Goal: Check status: Check status

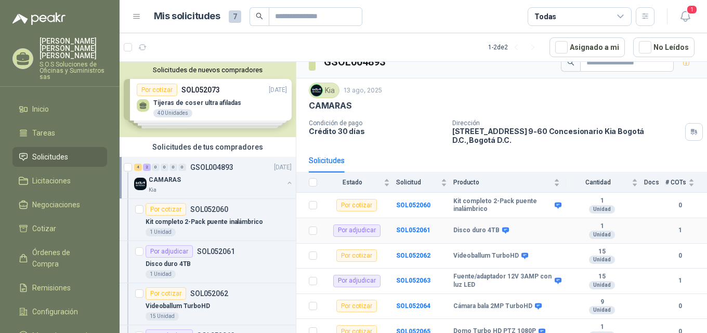
scroll to position [23, 0]
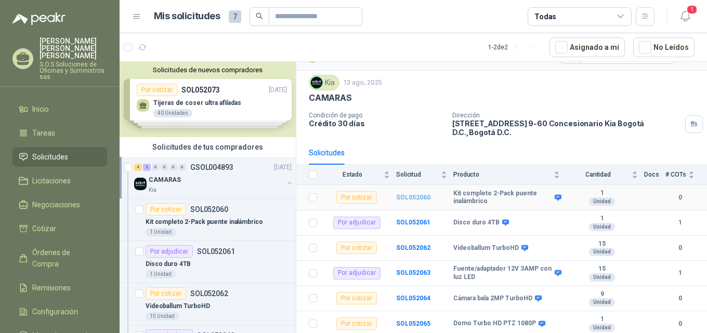
click at [410, 197] on b "SOL052060" at bounding box center [413, 197] width 34 height 7
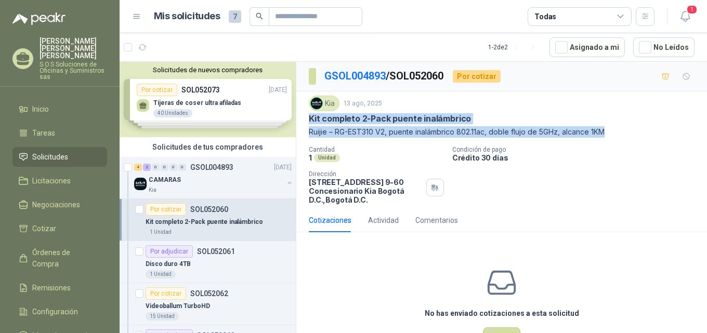
drag, startPoint x: 309, startPoint y: 117, endPoint x: 620, endPoint y: 137, distance: 311.5
click at [620, 137] on div "Kia [DATE] Kit completo 2-Pack puente inalámbrico Ruijie – RG-EST310 V2, puente…" at bounding box center [502, 117] width 386 height 42
copy div "Kit completo 2-Pack puente inalámbrico Ruijie – RG-EST310 V2, puente inalámbric…"
click at [218, 166] on p "GSOL004893" at bounding box center [211, 167] width 43 height 7
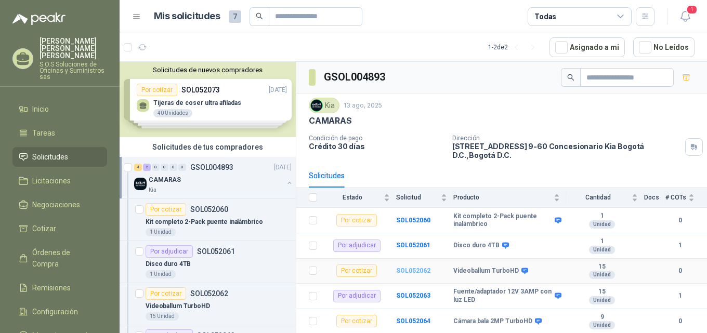
click at [418, 271] on b "SOL052062" at bounding box center [413, 270] width 34 height 7
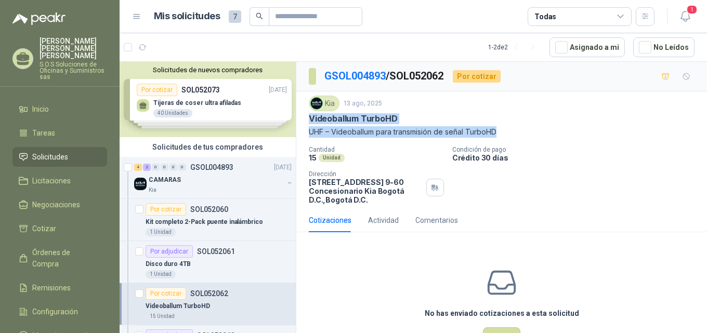
drag, startPoint x: 311, startPoint y: 118, endPoint x: 510, endPoint y: 123, distance: 199.1
click at [509, 131] on div "Kia [DATE] Videoballum TurboHD UHF – Videoballum para transmisión de señal Turb…" at bounding box center [502, 117] width 386 height 42
copy div "Videoballum TurboHD UHF – Videoballum para transmisión de señal TurboHD"
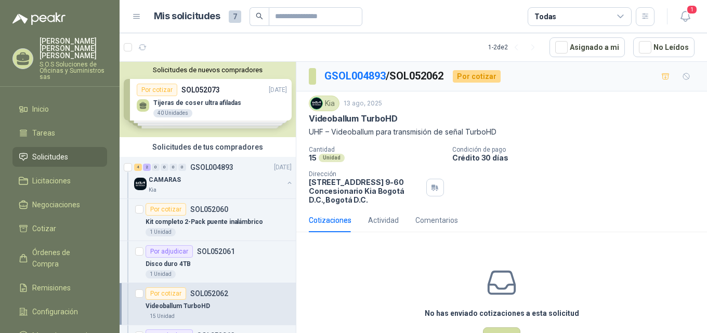
click at [396, 143] on div "Kia [DATE] Videoballum TurboHD UHF – Videoballum para transmisión de señal Turb…" at bounding box center [502, 150] width 386 height 109
drag, startPoint x: 309, startPoint y: 114, endPoint x: 403, endPoint y: 119, distance: 94.2
click at [403, 119] on div "Videoballum TurboHD" at bounding box center [502, 118] width 386 height 11
copy p "Videoballum TurboHD"
